Goal: Task Accomplishment & Management: Manage account settings

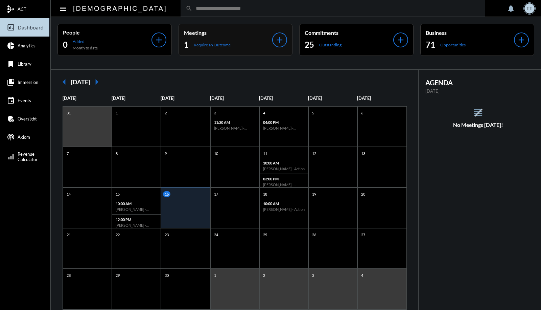
click at [243, 30] on p "Meetings" at bounding box center [228, 32] width 89 height 6
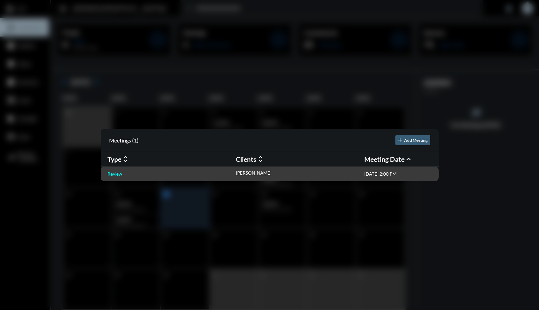
click at [117, 176] on p "Review" at bounding box center [114, 173] width 15 height 5
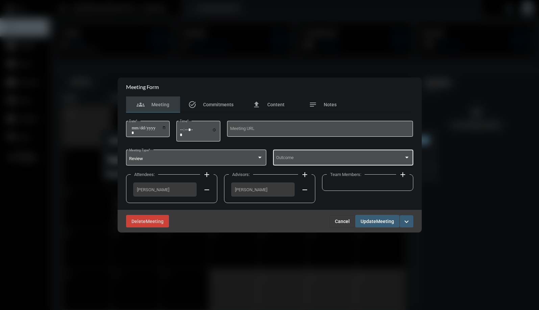
click at [298, 158] on span at bounding box center [340, 158] width 128 height 5
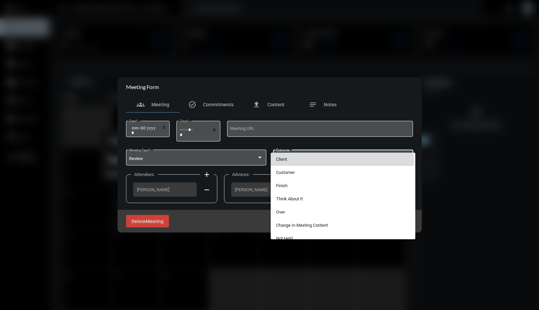
click at [298, 163] on span "Client" at bounding box center [343, 158] width 134 height 13
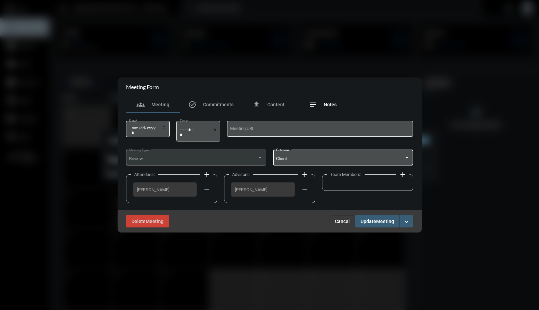
click at [332, 102] on span "Notes" at bounding box center [330, 104] width 13 height 5
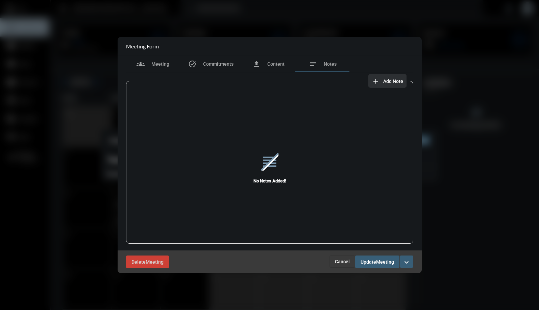
click at [387, 82] on span "Add Note" at bounding box center [393, 80] width 20 height 5
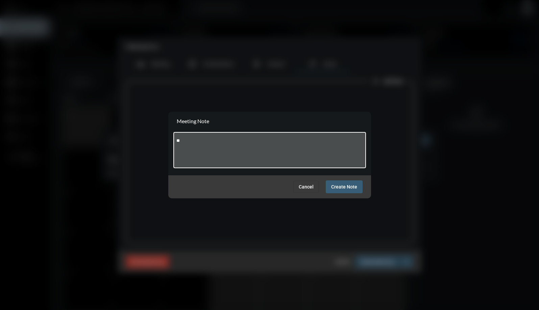
type textarea "*"
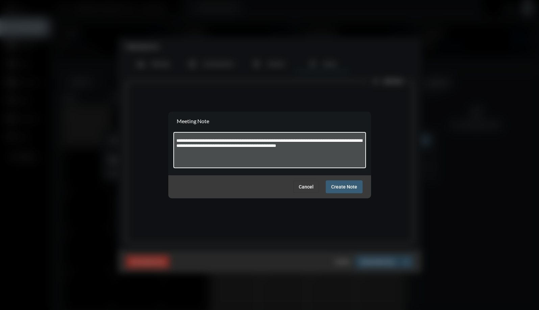
type textarea "**********"
click at [342, 181] on button "Create Note" at bounding box center [344, 186] width 37 height 13
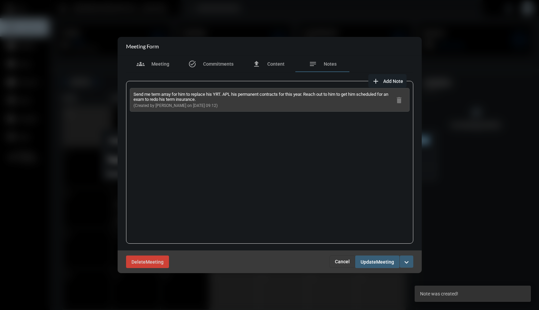
click at [374, 260] on span "Update" at bounding box center [369, 261] width 16 height 5
